Goal: Information Seeking & Learning: Learn about a topic

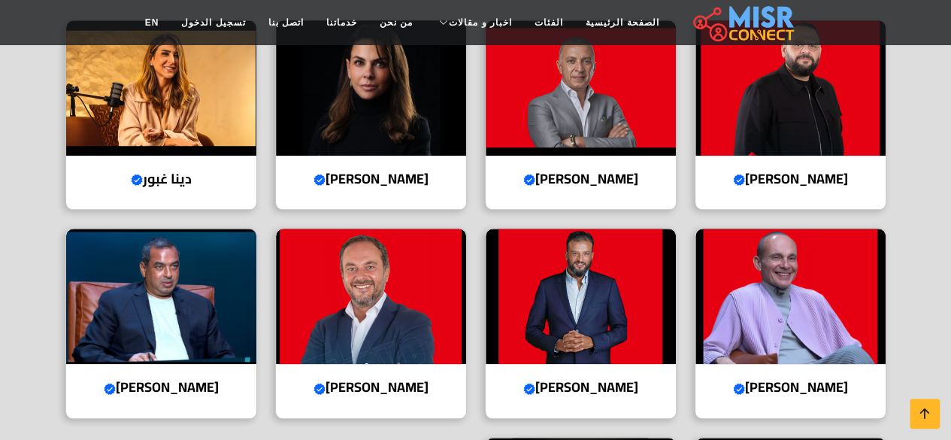
scroll to position [554, 0]
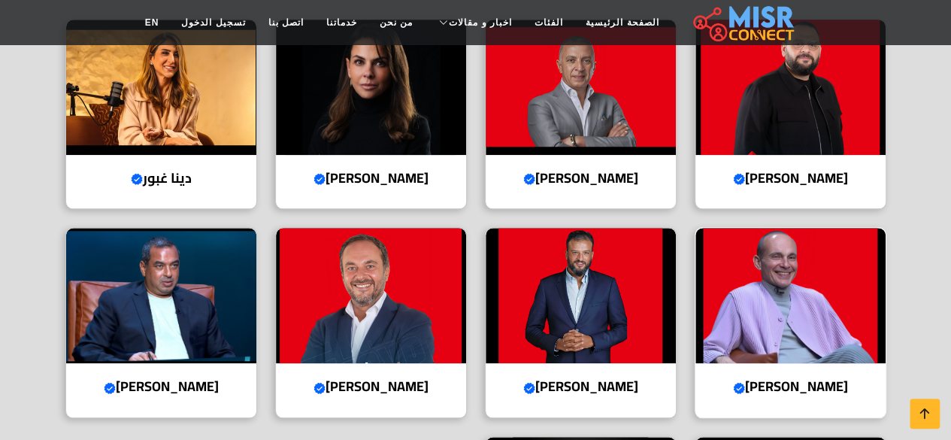
click at [777, 326] on img at bounding box center [791, 295] width 190 height 135
click at [618, 291] on img at bounding box center [581, 295] width 190 height 135
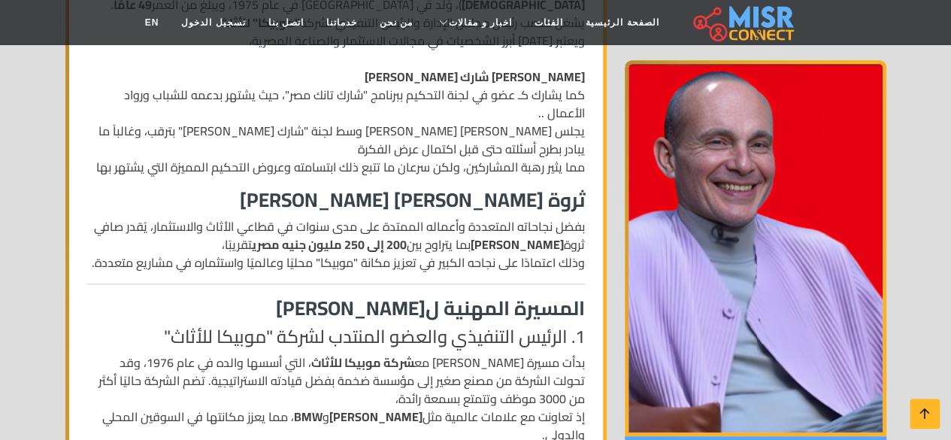
scroll to position [493, 0]
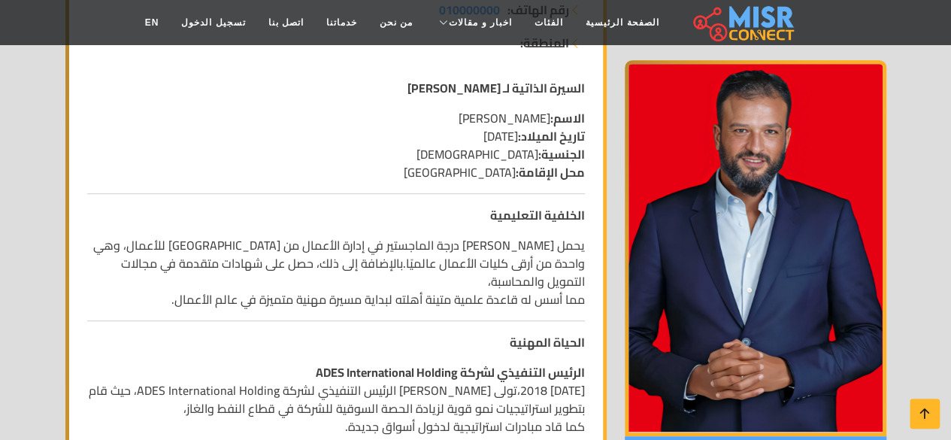
scroll to position [335, 0]
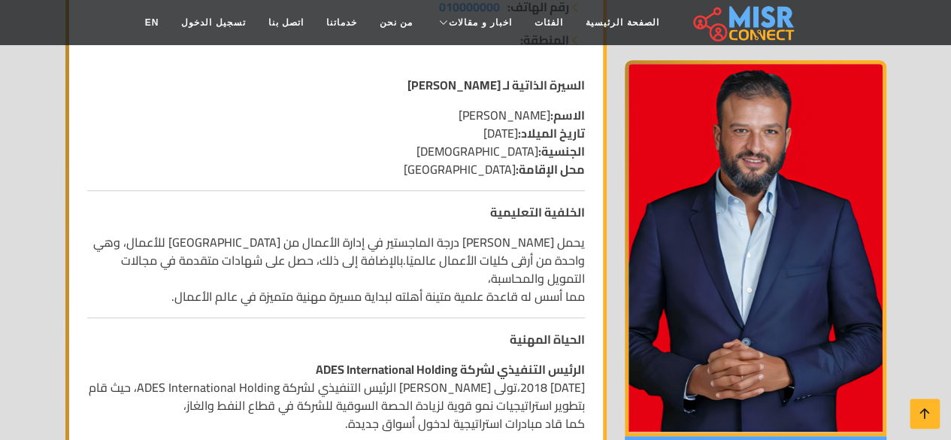
click at [417, 305] on p "يحمل أيمن ممدوح عباس درجة الماجستير في إدارة الأعمال من كلية هارفارد للأعمال، و…" at bounding box center [336, 269] width 498 height 72
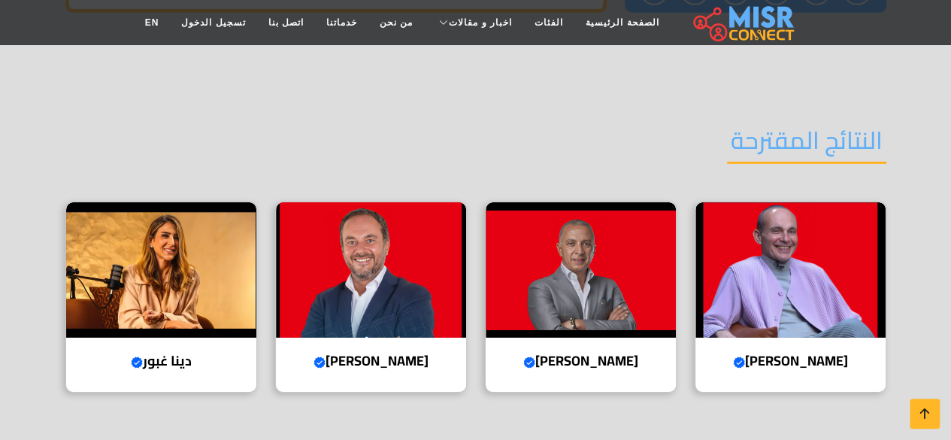
scroll to position [2405, 0]
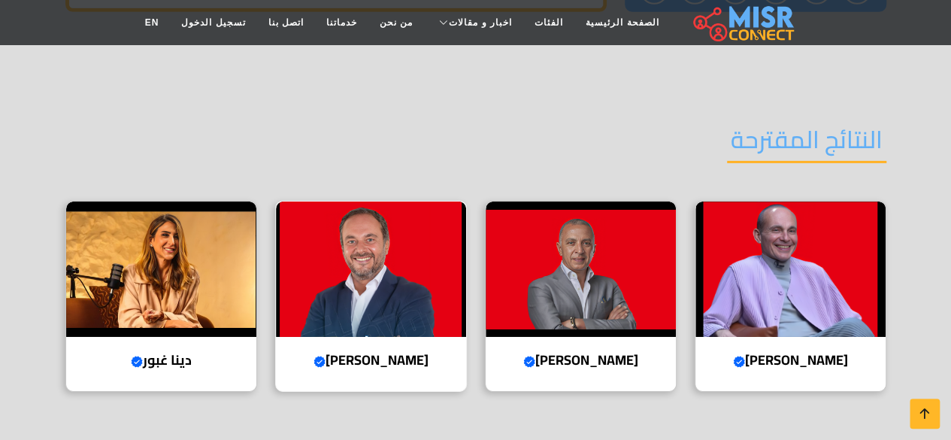
click at [370, 208] on img at bounding box center [371, 269] width 190 height 135
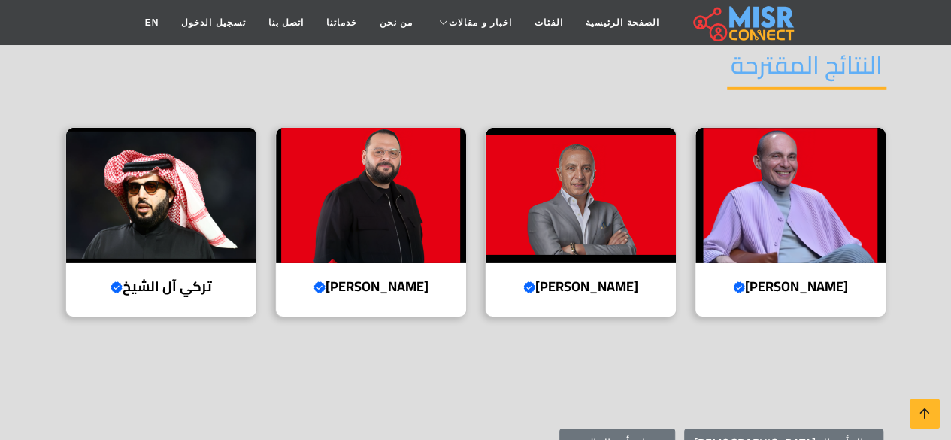
scroll to position [2325, 0]
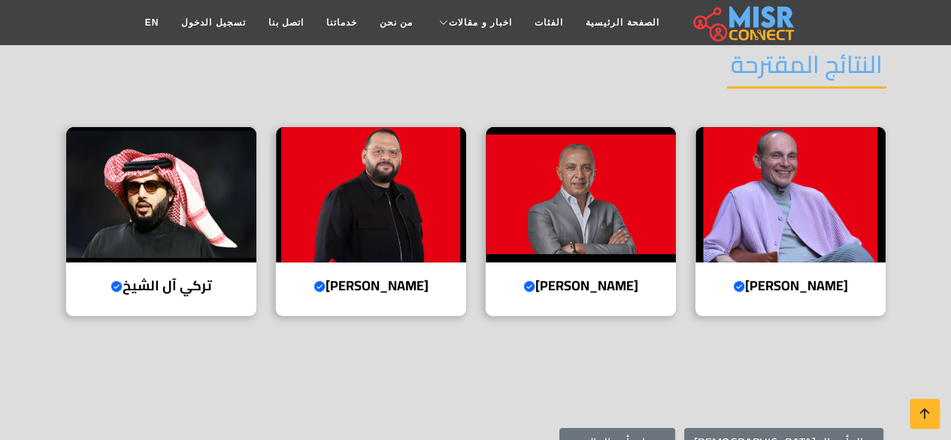
click at [426, 308] on section "النتائج المقترحة محمد فاروق Verified account رئيس مجلس الإدارة والرئيس التنفيذي…" at bounding box center [475, 181] width 951 height 398
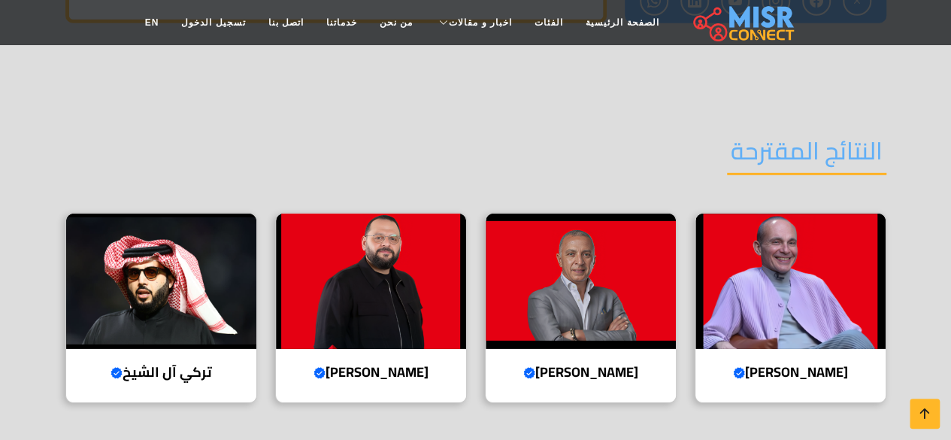
scroll to position [2238, 0]
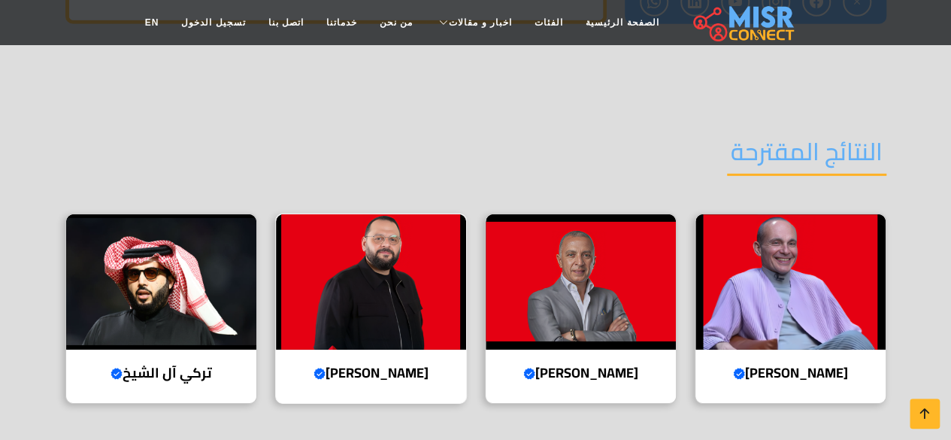
click at [409, 281] on img at bounding box center [371, 281] width 190 height 135
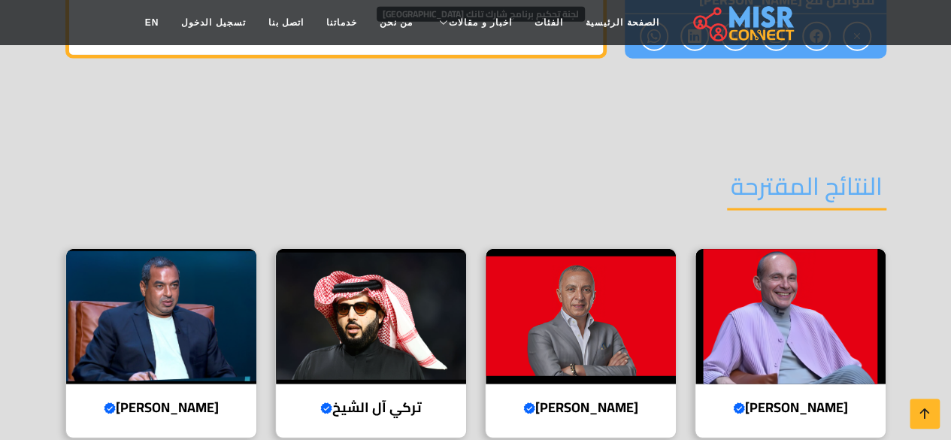
scroll to position [1839, 0]
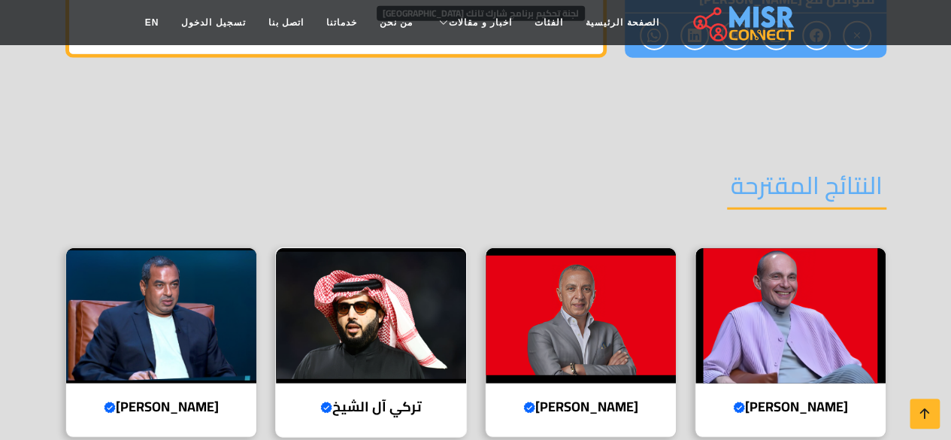
click at [358, 279] on img at bounding box center [371, 315] width 190 height 135
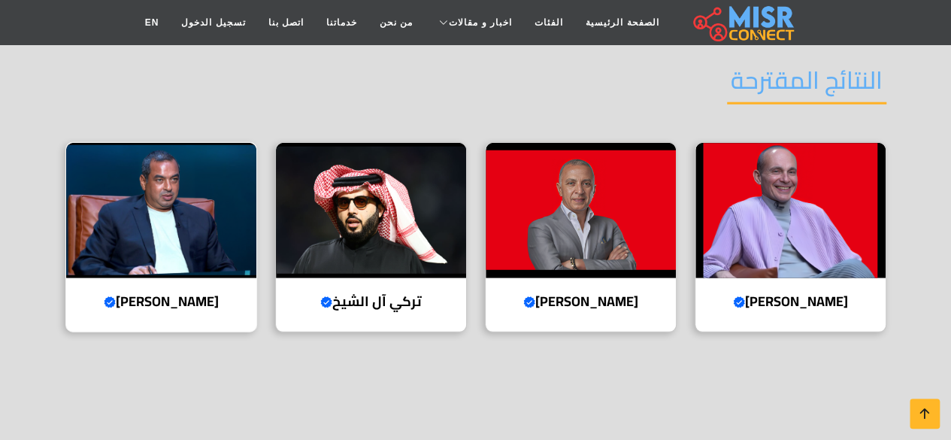
scroll to position [1991, 0]
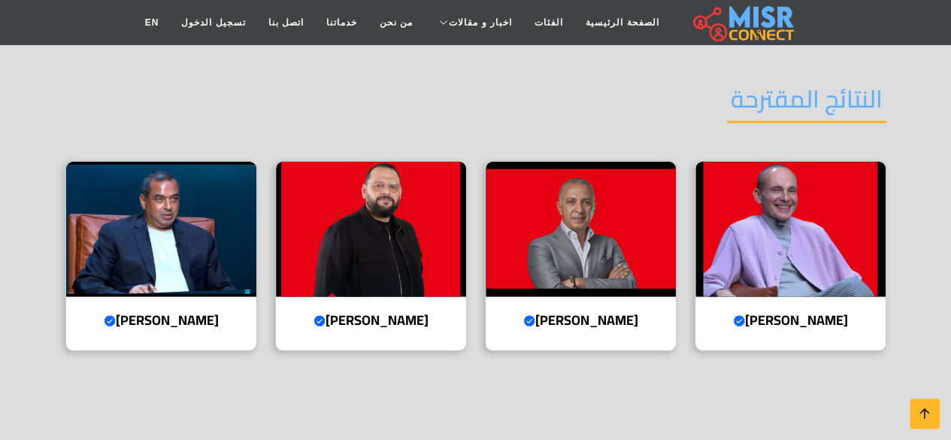
scroll to position [1757, 0]
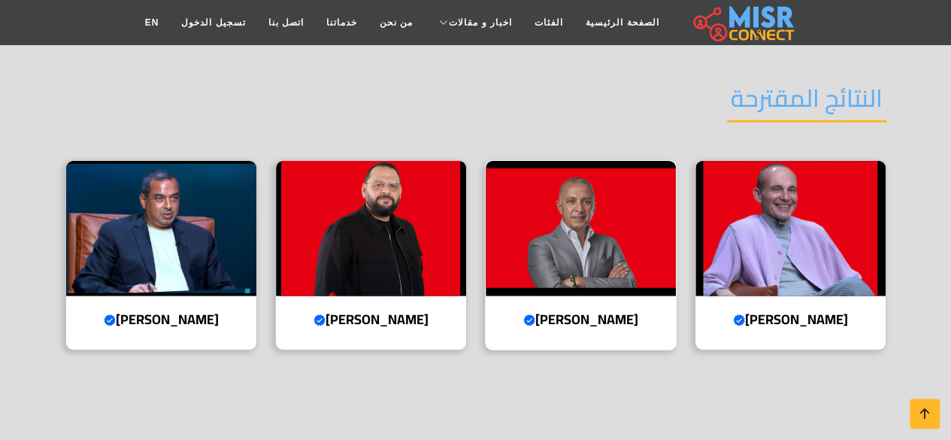
click at [557, 243] on img at bounding box center [581, 228] width 190 height 135
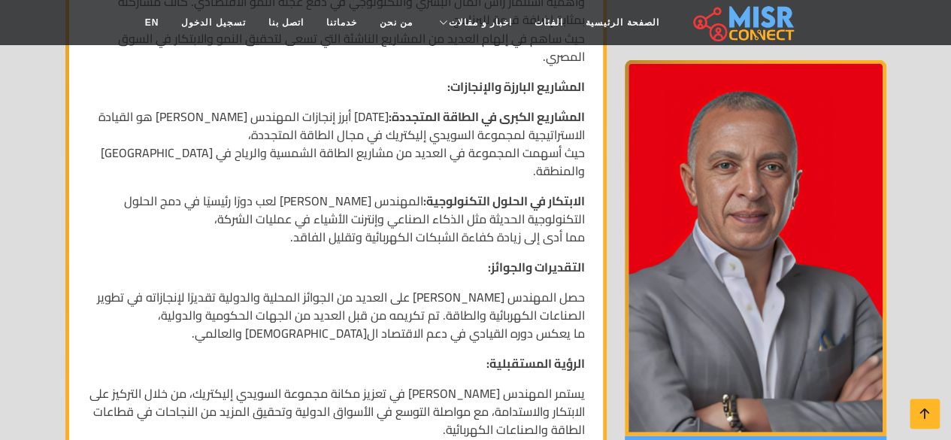
scroll to position [1388, 0]
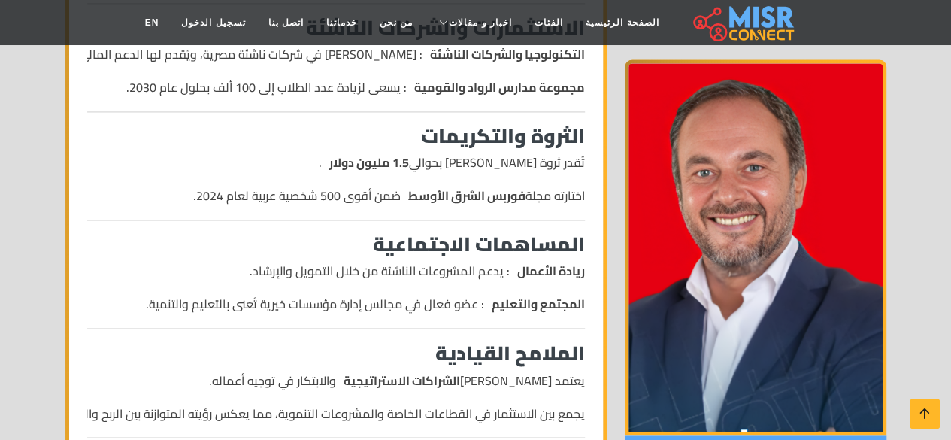
scroll to position [1105, 0]
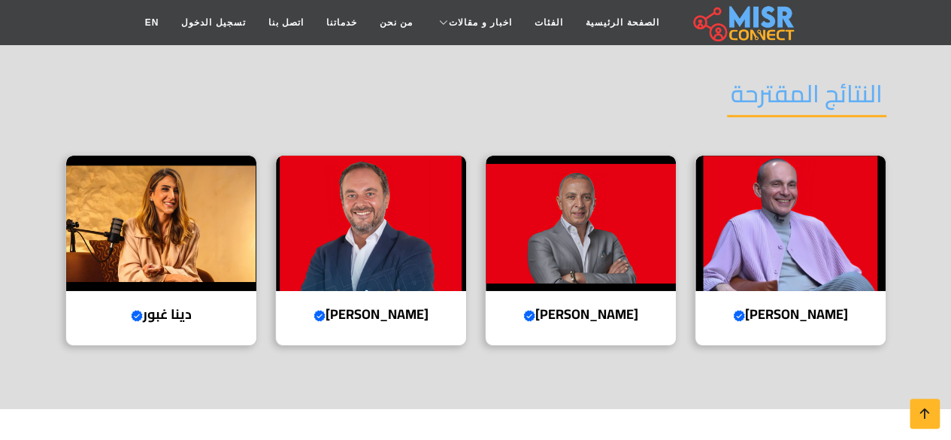
scroll to position [2452, 0]
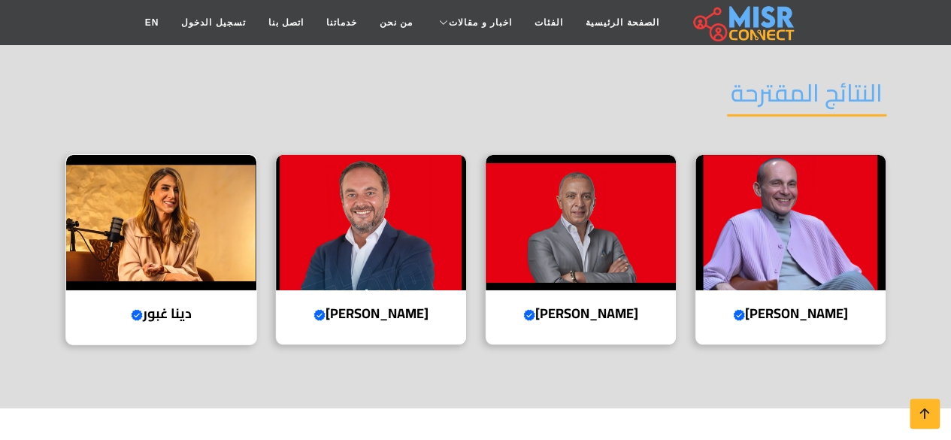
click at [220, 155] on img at bounding box center [161, 222] width 190 height 135
